Goal: Find specific page/section: Find specific page/section

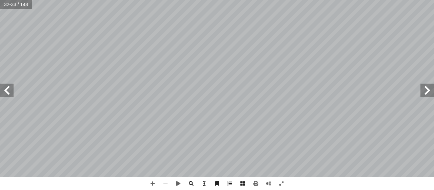
click at [10, 91] on span at bounding box center [7, 90] width 14 height 14
